Goal: Task Accomplishment & Management: Use online tool/utility

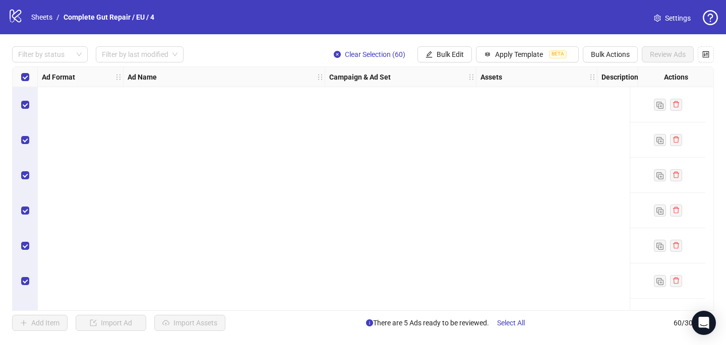
scroll to position [1897, 0]
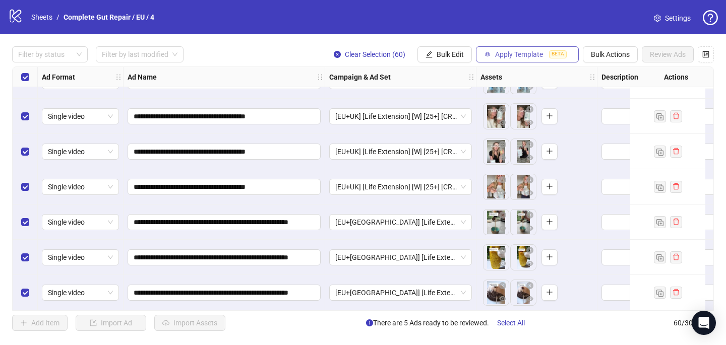
click at [532, 50] on span "Apply Template" at bounding box center [519, 54] width 48 height 8
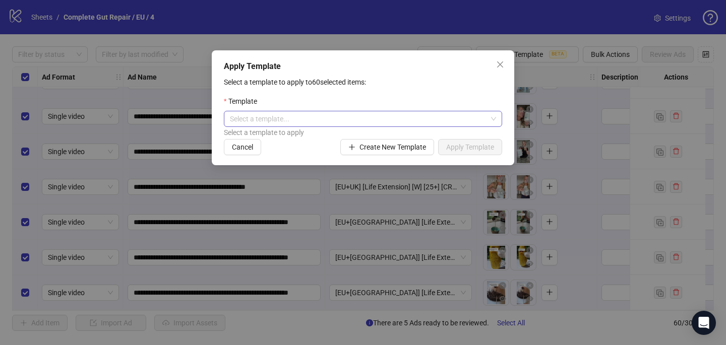
click at [398, 119] on input "search" at bounding box center [358, 118] width 257 height 15
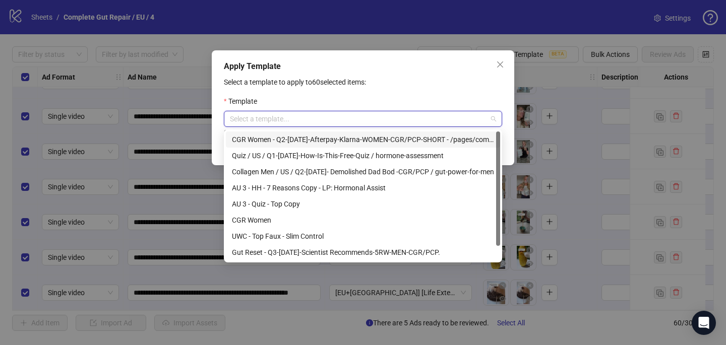
click at [393, 138] on div "CGR Women - Q2-[DATE]-Afterpay-Klarna-WOMEN-CGR/PCP-SHORT - /pages/complete-gut…" at bounding box center [363, 139] width 262 height 11
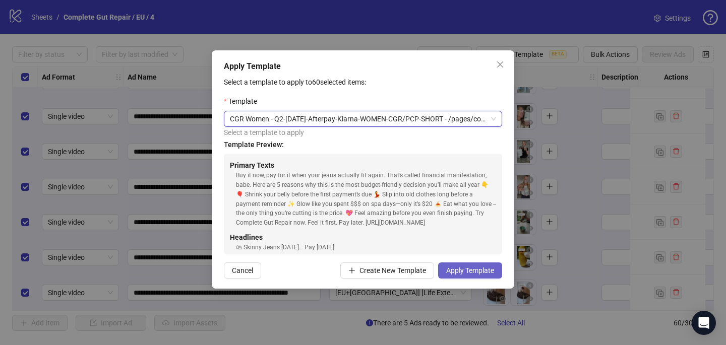
click at [471, 270] on span "Apply Template" at bounding box center [470, 271] width 48 height 8
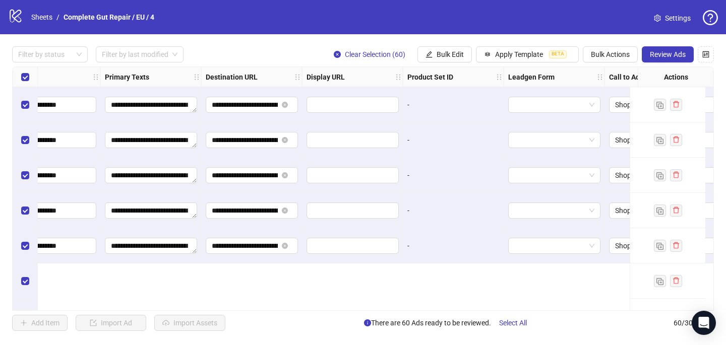
scroll to position [1313, 799]
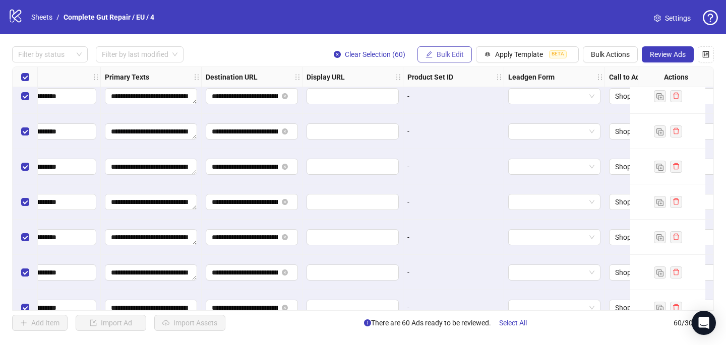
click at [456, 52] on span "Bulk Edit" at bounding box center [449, 54] width 27 height 8
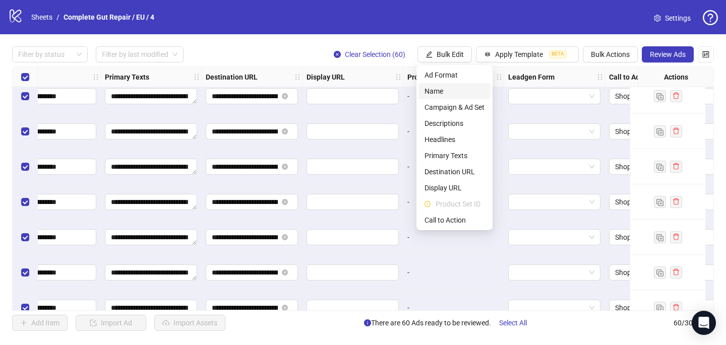
click at [447, 89] on span "Name" at bounding box center [454, 91] width 60 height 11
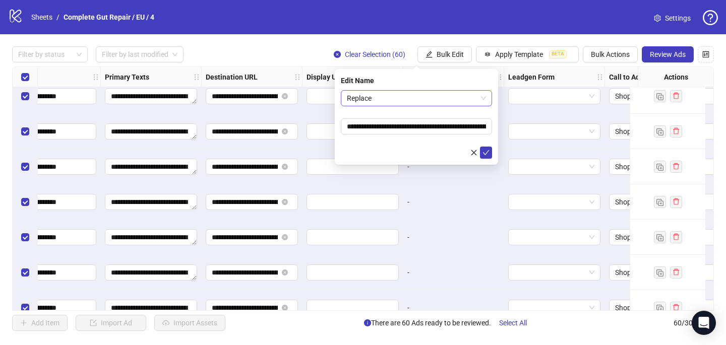
click at [421, 93] on span "Replace" at bounding box center [416, 98] width 139 height 15
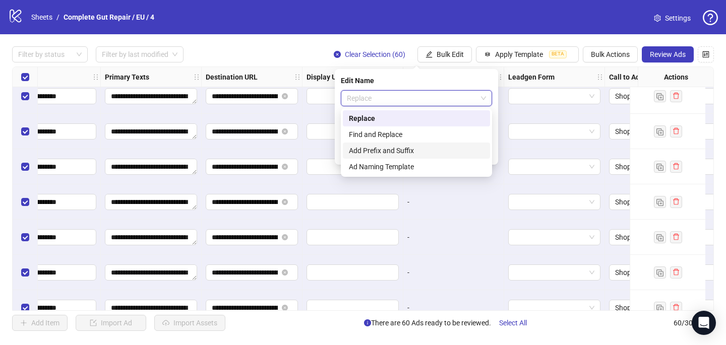
click at [419, 148] on div "Add Prefix and Suffix" at bounding box center [416, 150] width 135 height 11
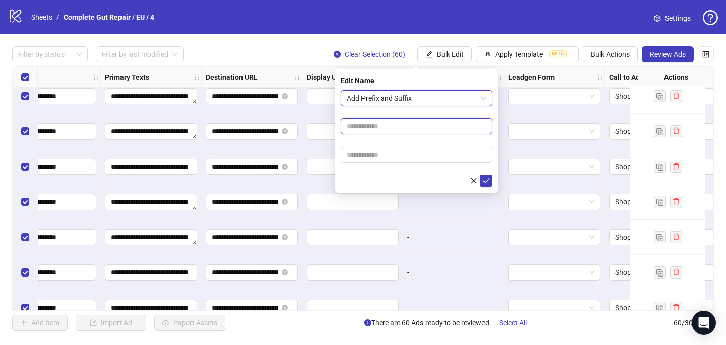
click at [411, 120] on input "text" at bounding box center [416, 126] width 151 height 16
paste input "**********"
drag, startPoint x: 396, startPoint y: 125, endPoint x: 375, endPoint y: 124, distance: 20.7
click at [376, 124] on input "**********" at bounding box center [416, 126] width 151 height 16
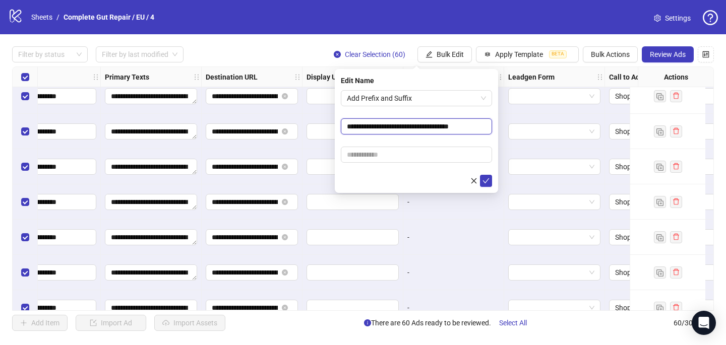
type input "**********"
click at [425, 162] on input "text" at bounding box center [416, 155] width 151 height 16
paste input "**********"
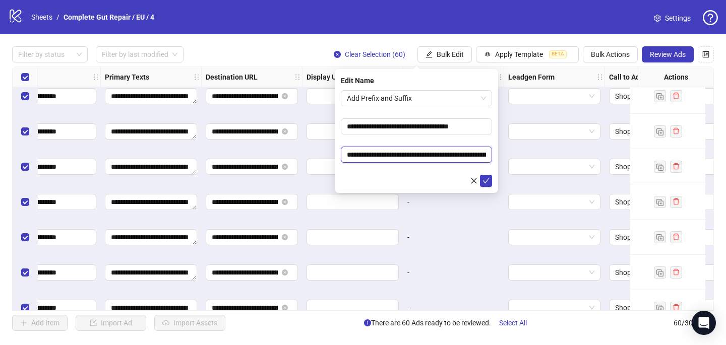
click at [477, 153] on input "**********" at bounding box center [416, 155] width 151 height 16
drag, startPoint x: 431, startPoint y: 152, endPoint x: 482, endPoint y: 155, distance: 51.5
click at [483, 155] on input "**********" at bounding box center [416, 155] width 151 height 16
paste input "text"
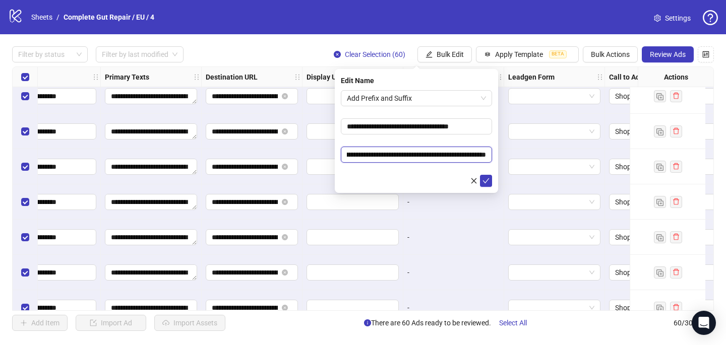
scroll to position [0, 105]
click at [446, 143] on form "**********" at bounding box center [416, 138] width 151 height 97
drag, startPoint x: 385, startPoint y: 154, endPoint x: 392, endPoint y: 151, distance: 7.2
click at [392, 151] on input "**********" at bounding box center [416, 155] width 151 height 16
paste input "**********"
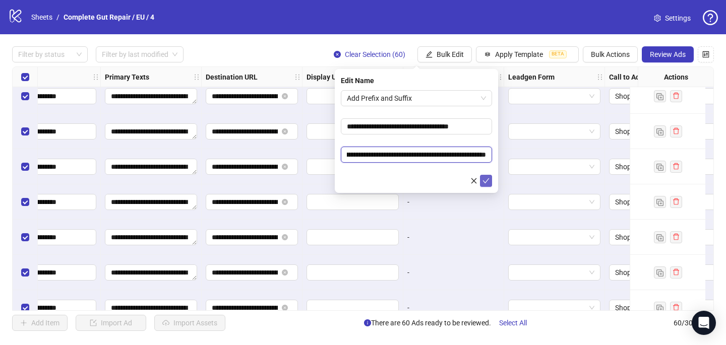
type input "**********"
click at [489, 178] on icon "check" at bounding box center [485, 180] width 7 height 7
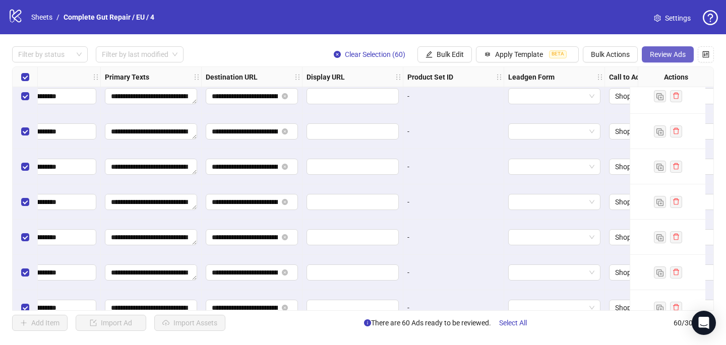
click at [674, 57] on span "Review Ads" at bounding box center [667, 54] width 36 height 8
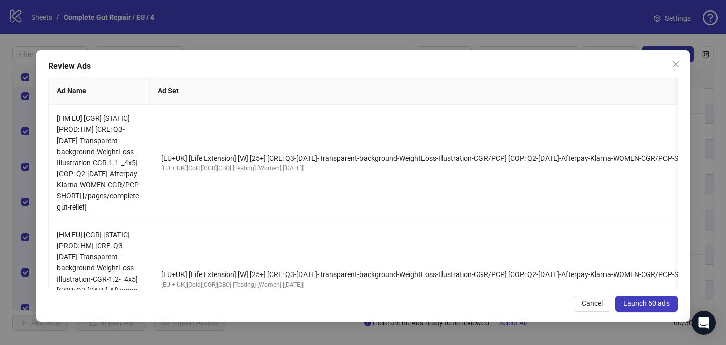
click at [643, 300] on span "Launch 60 ads" at bounding box center [646, 303] width 46 height 8
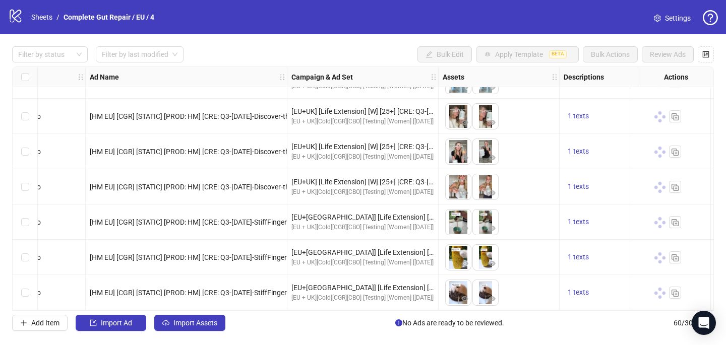
scroll to position [1897, 35]
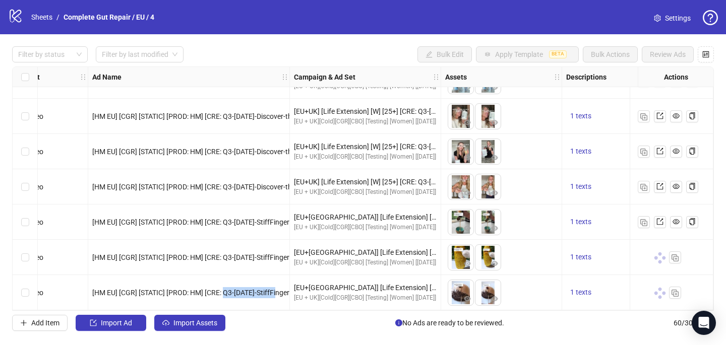
drag, startPoint x: 225, startPoint y: 287, endPoint x: 284, endPoint y: 286, distance: 59.0
click at [284, 289] on span "[HM EU] [CGR] [STATIC] [PROD: HM] [CRE: Q3-[DATE]-StiffFingers-JointPain-Testim…" at bounding box center [397, 293] width 610 height 8
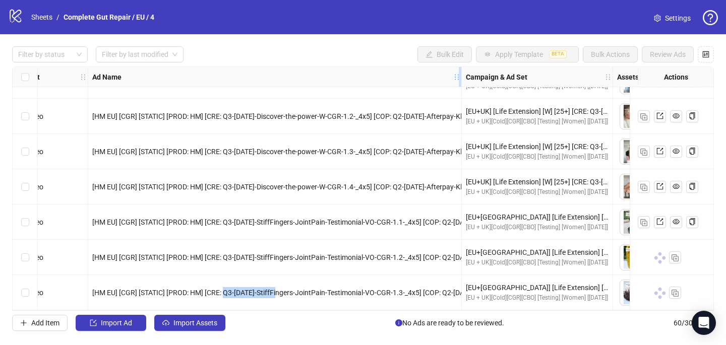
drag, startPoint x: 289, startPoint y: 72, endPoint x: 458, endPoint y: 71, distance: 169.8
click at [459, 72] on div "Resize Ad Name column" at bounding box center [459, 77] width 3 height 20
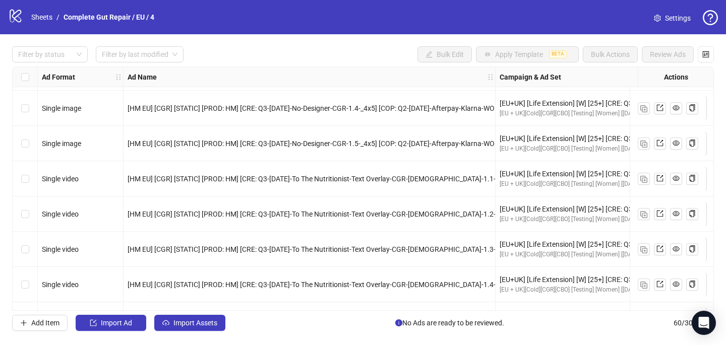
scroll to position [1445, 0]
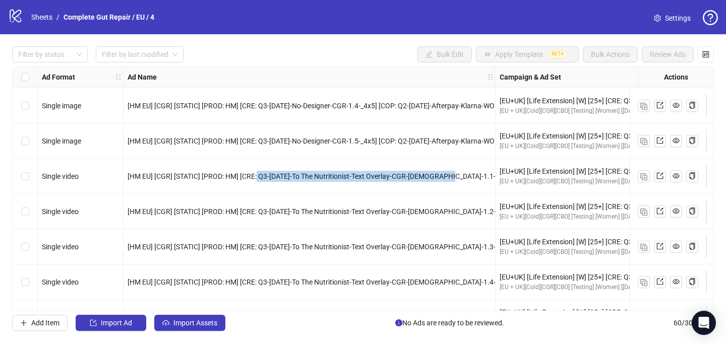
drag, startPoint x: 455, startPoint y: 176, endPoint x: 258, endPoint y: 174, distance: 197.0
click at [257, 174] on span "[HM EU] [CGR] [STATIC] [PROD: HM] [CRE: Q3-[DATE]-To The Nutritionist-Text Over…" at bounding box center [459, 176] width 665 height 8
copy span "Q3-[DATE]-To The Nutritionist-Text Overlay-CGR-[DEMOGRAPHIC_DATA]"
drag, startPoint x: 467, startPoint y: 176, endPoint x: 258, endPoint y: 173, distance: 208.6
click at [258, 173] on span "[HM EU] [CGR] [STATIC] [PROD: HM] [CRE: Q3-[DATE]-To The Nutritionist-Text Over…" at bounding box center [459, 176] width 665 height 8
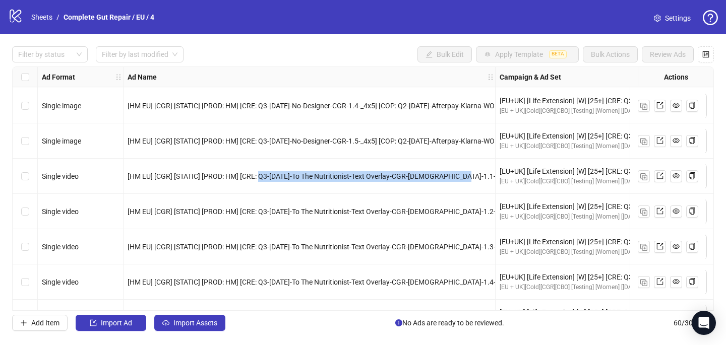
copy span "Q3-[DATE]-To The Nutritionist-Text Overlay-CGR-[DEMOGRAPHIC_DATA]-1.1"
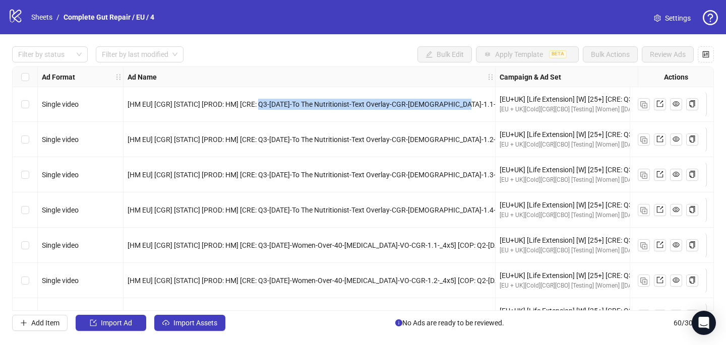
scroll to position [1528, 0]
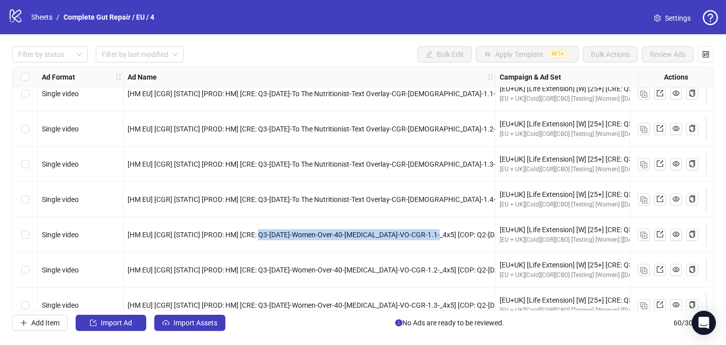
drag, startPoint x: 434, startPoint y: 234, endPoint x: 260, endPoint y: 232, distance: 173.8
click at [260, 232] on span "[HM EU] [CGR] [STATIC] [PROD: HM] [CRE: Q3-[DATE]-Women-Over-40-[MEDICAL_DATA]-…" at bounding box center [431, 235] width 609 height 8
copy span "Q3-[DATE]-Women-Over-40-[MEDICAL_DATA]-VO-CGR-1.1"
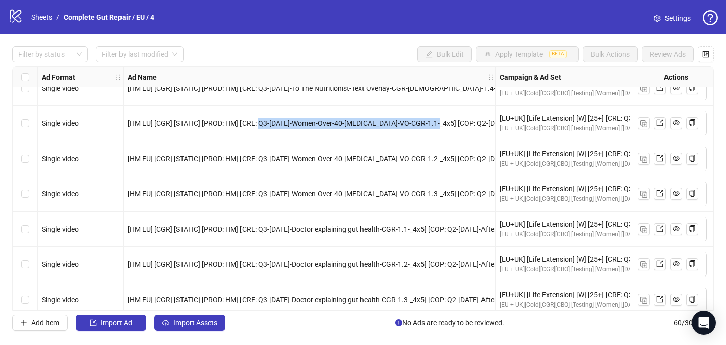
scroll to position [1652, 0]
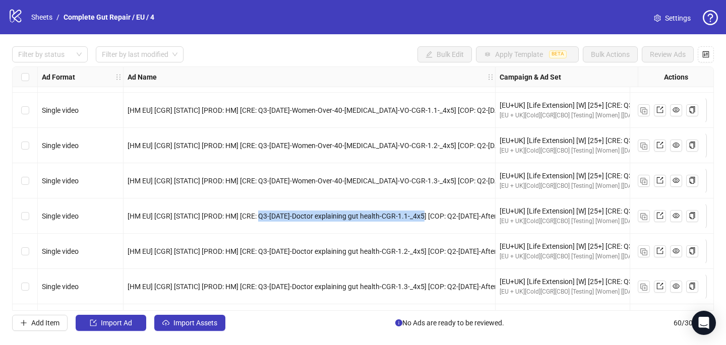
drag, startPoint x: 425, startPoint y: 215, endPoint x: 261, endPoint y: 213, distance: 163.8
click at [261, 213] on span "[HM EU] [CGR] [STATIC] [PROD: HM] [CRE: Q3-[DATE]-Doctor explaining gut health-…" at bounding box center [416, 216] width 579 height 8
copy span "Q3-[DATE]-Doctor explaining gut health-CGR-1.1"
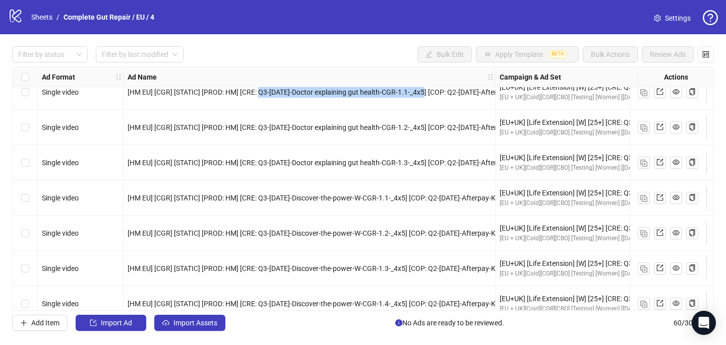
scroll to position [1778, 0]
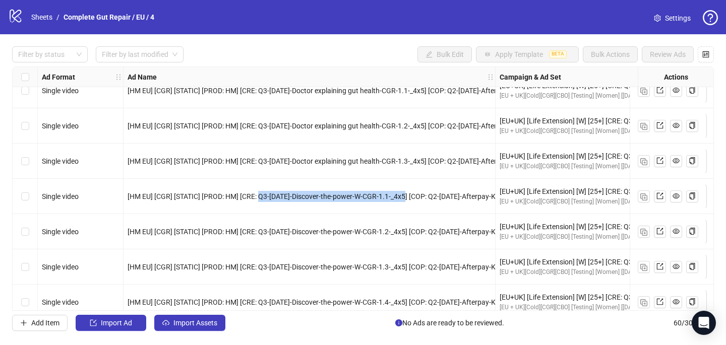
drag, startPoint x: 408, startPoint y: 195, endPoint x: 260, endPoint y: 195, distance: 147.1
click at [260, 195] on span "[HM EU] [CGR] [STATIC] [PROD: HM] [CRE: Q3-[DATE]-Discover-the-power-W-CGR-1.1-…" at bounding box center [407, 196] width 560 height 8
copy span "Q3-[DATE]-Discover-the-power-W-CGR-1.1"
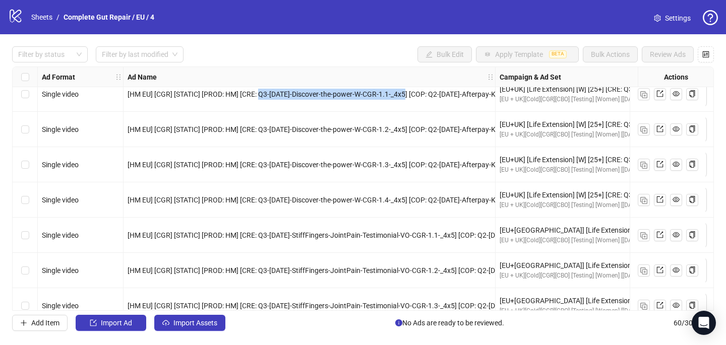
scroll to position [1881, 0]
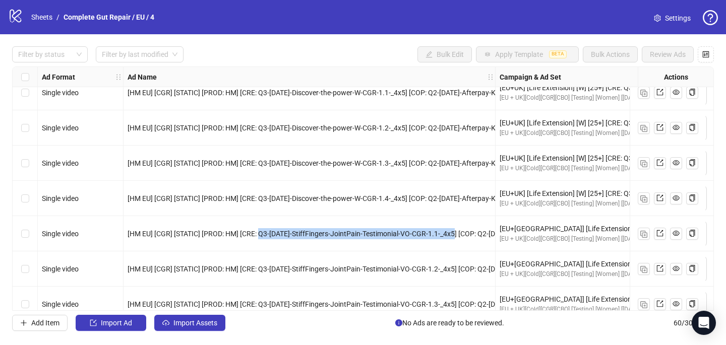
drag, startPoint x: 457, startPoint y: 232, endPoint x: 259, endPoint y: 231, distance: 198.0
click at [259, 231] on span "[HM EU] [CGR] [STATIC] [PROD: HM] [CRE: Q3-[DATE]-StiffFingers-JointPain-Testim…" at bounding box center [432, 234] width 610 height 8
copy span "Q3-[DATE]-StiffFingers-JointPain-Testimonial-VO-CGR-1.1"
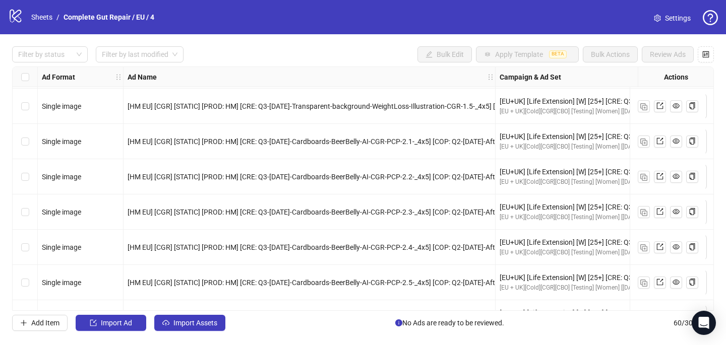
scroll to position [0, 0]
